Goal: Navigation & Orientation: Find specific page/section

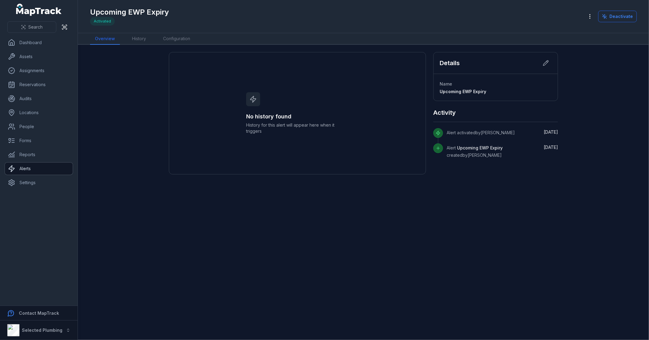
click at [27, 167] on link "Alerts" at bounding box center [39, 169] width 68 height 12
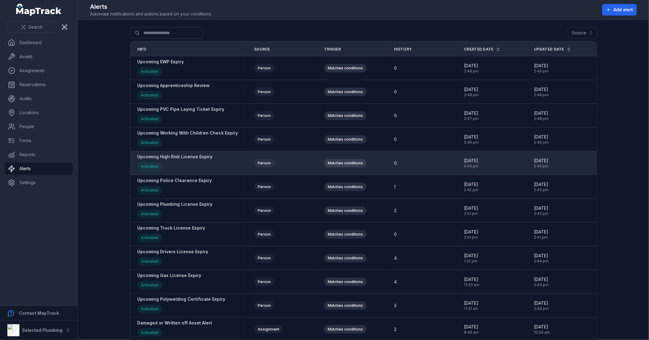
scroll to position [25, 0]
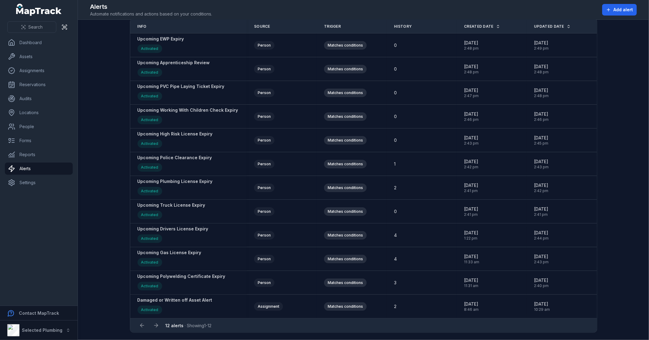
click at [100, 263] on main "Search for alerts Source Info Source Trigger History Created Date Updated Date …" at bounding box center [364, 180] width 572 height 320
click at [43, 241] on nav "Dashboard Assets Assignments Reservations Audits Locations People Forms Reports…" at bounding box center [39, 171] width 78 height 269
click at [108, 231] on main "Search for alerts Source Info Source Trigger History Created Date Updated Date …" at bounding box center [364, 180] width 572 height 320
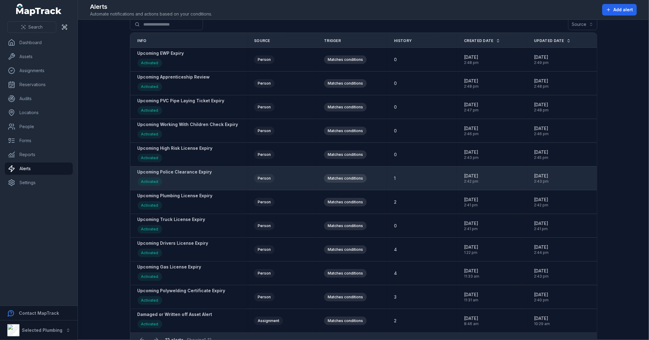
scroll to position [0, 0]
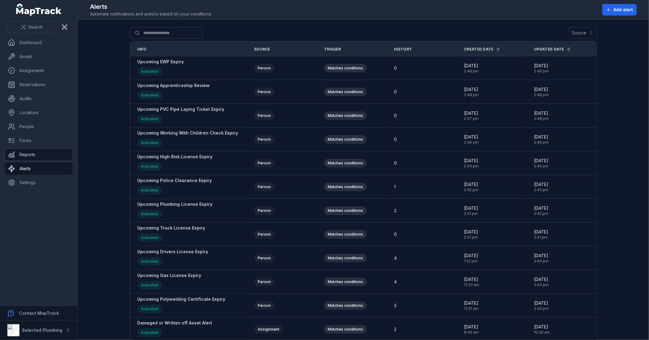
click at [30, 152] on link "Reports" at bounding box center [39, 155] width 68 height 12
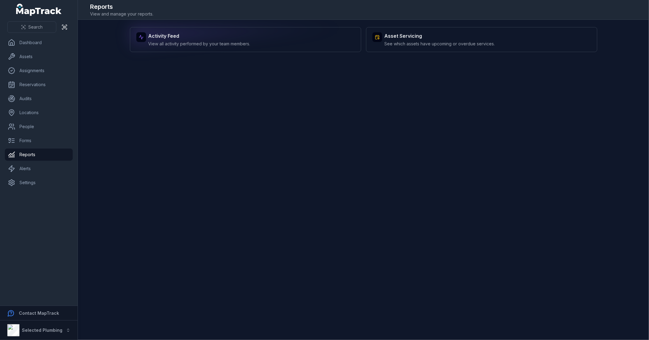
click at [297, 43] on div "Activity Feed View all activity performed by your team members." at bounding box center [245, 39] width 231 height 25
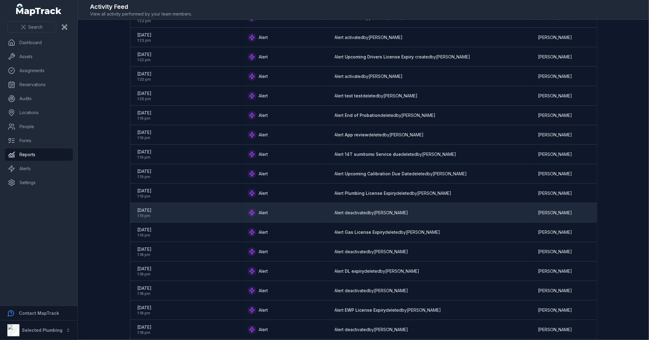
scroll to position [717, 0]
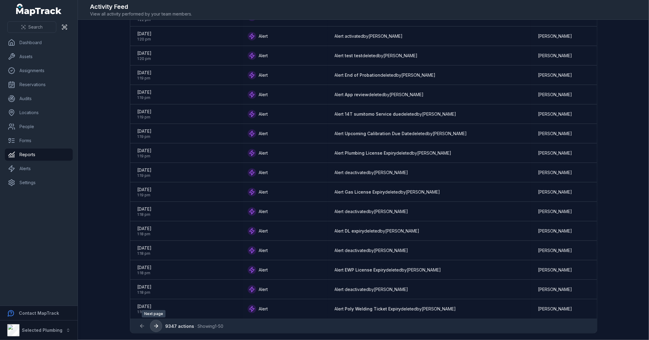
click at [156, 325] on icon at bounding box center [157, 326] width 2 height 4
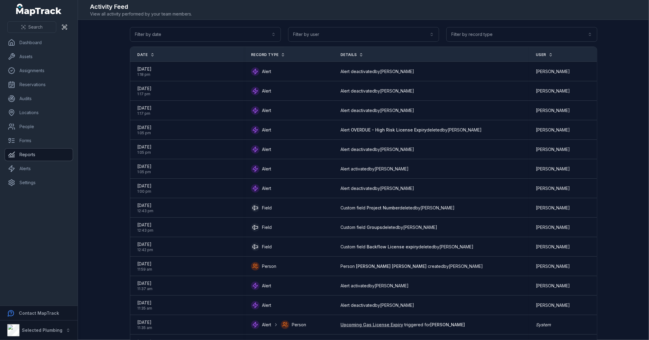
click at [26, 150] on link "Reports" at bounding box center [39, 155] width 68 height 12
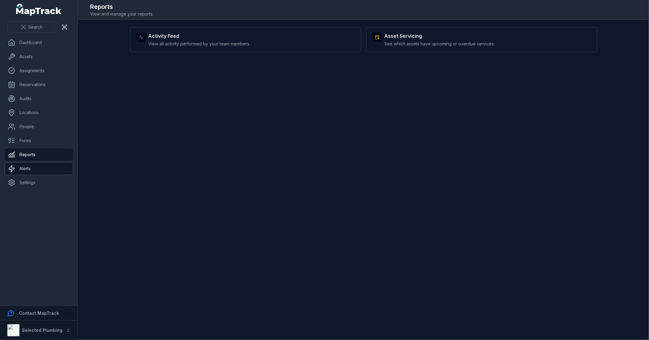
click at [31, 165] on link "Alerts" at bounding box center [39, 169] width 68 height 12
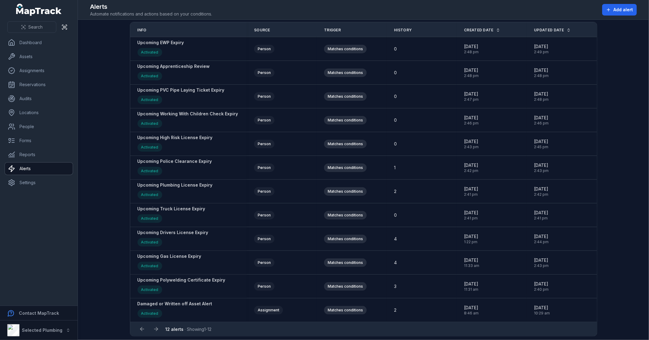
scroll to position [25, 0]
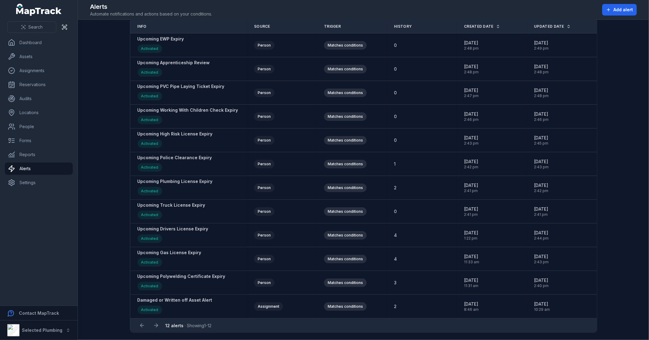
click at [102, 177] on main "Search for alerts Source Info Source Trigger History Created Date Updated Date …" at bounding box center [364, 180] width 572 height 320
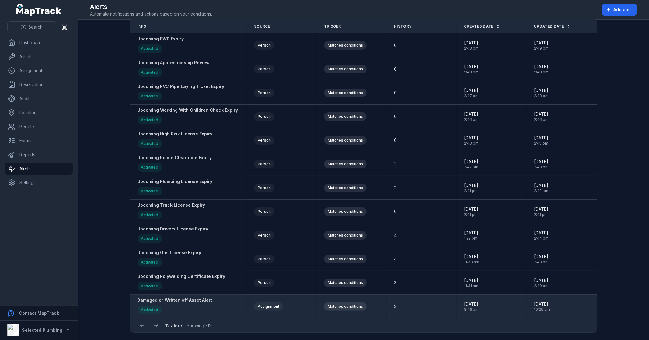
click at [185, 300] on strong "Damaged or Written off Asset Alert" at bounding box center [175, 300] width 75 height 6
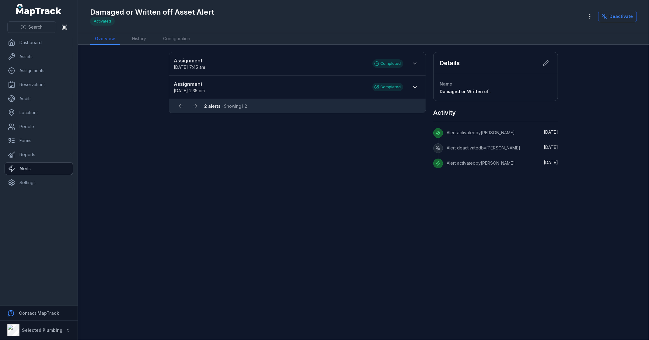
click at [28, 170] on link "Alerts" at bounding box center [39, 169] width 68 height 12
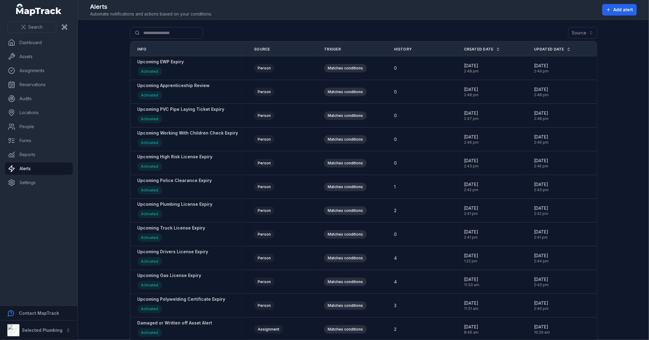
click at [107, 199] on main "Search for alerts Source Info Source Trigger History Created Date Updated Date …" at bounding box center [364, 180] width 572 height 320
